Goal: Task Accomplishment & Management: Use online tool/utility

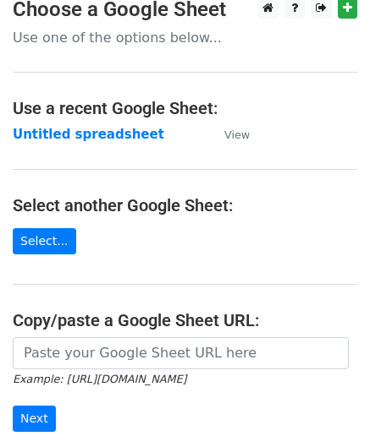
scroll to position [85, 0]
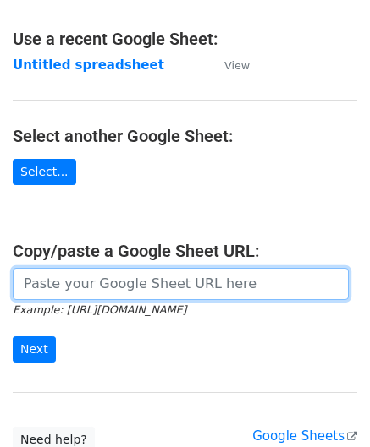
drag, startPoint x: 83, startPoint y: 288, endPoint x: 74, endPoint y: 232, distance: 57.3
click at [83, 288] on input "url" at bounding box center [181, 284] width 336 height 32
paste input "[URL][DOMAIN_NAME]"
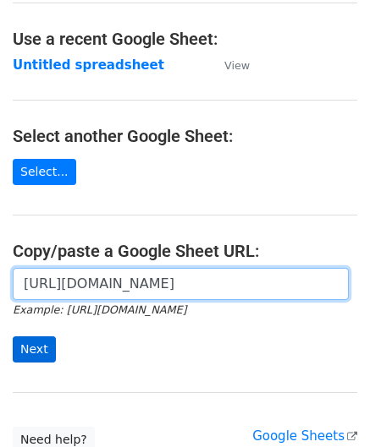
type input "[URL][DOMAIN_NAME]"
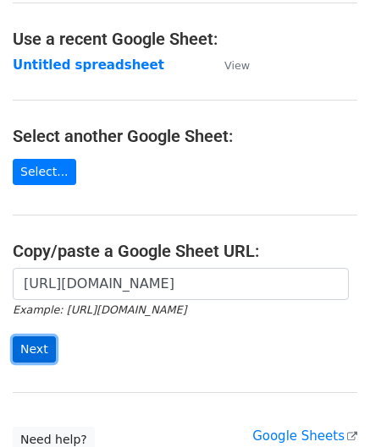
click at [42, 349] on input "Next" at bounding box center [34, 350] width 43 height 26
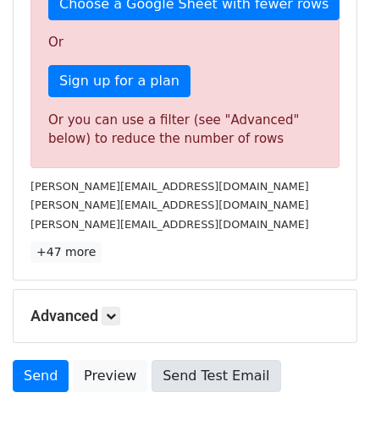
scroll to position [571, 0]
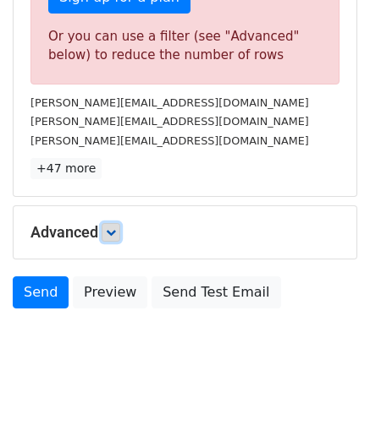
click at [109, 223] on link at bounding box center [110, 232] width 19 height 19
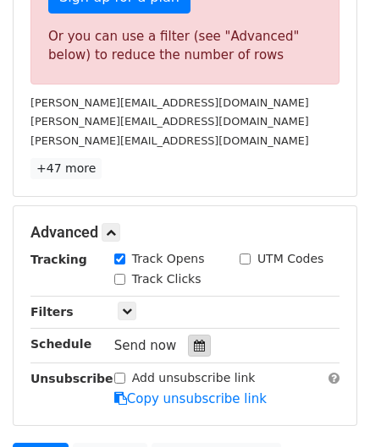
click at [195, 344] on icon at bounding box center [199, 346] width 11 height 12
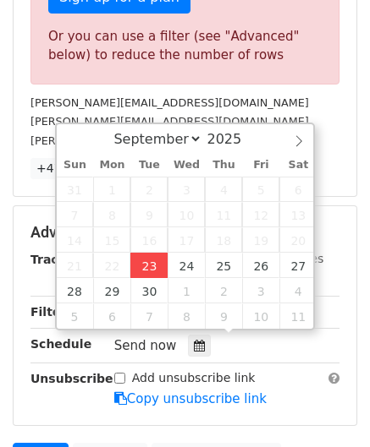
type input "2025-09-23 12:00"
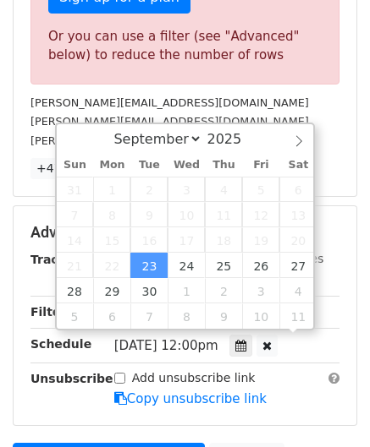
scroll to position [0, 0]
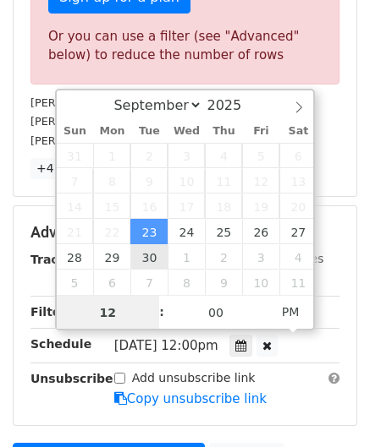
paste input "4"
type input "4"
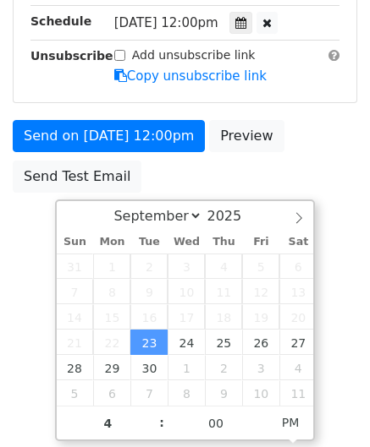
type input "2025-09-23 16:00"
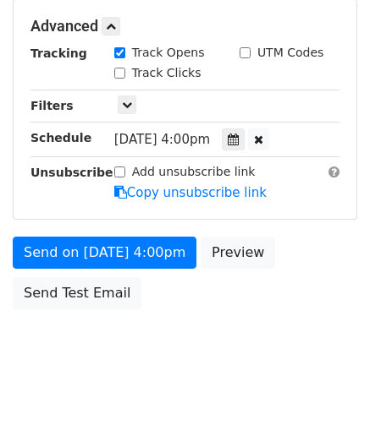
scroll to position [775, 0]
